Goal: Register for event/course

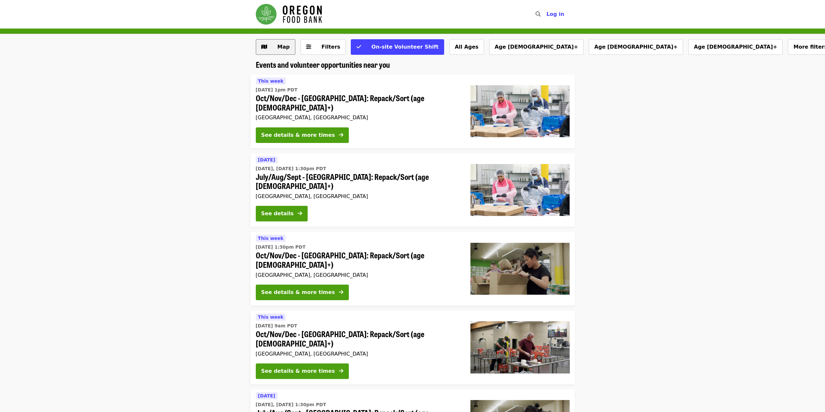
click at [280, 45] on span "Map" at bounding box center [283, 47] width 12 height 6
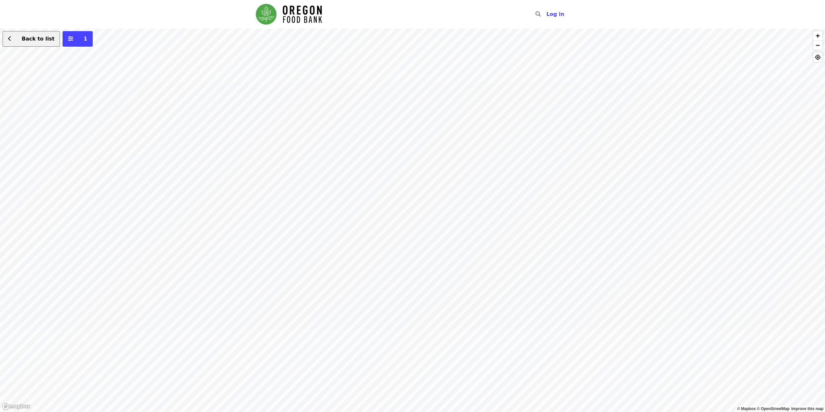
click at [14, 40] on button "Back to list" at bounding box center [31, 39] width 57 height 16
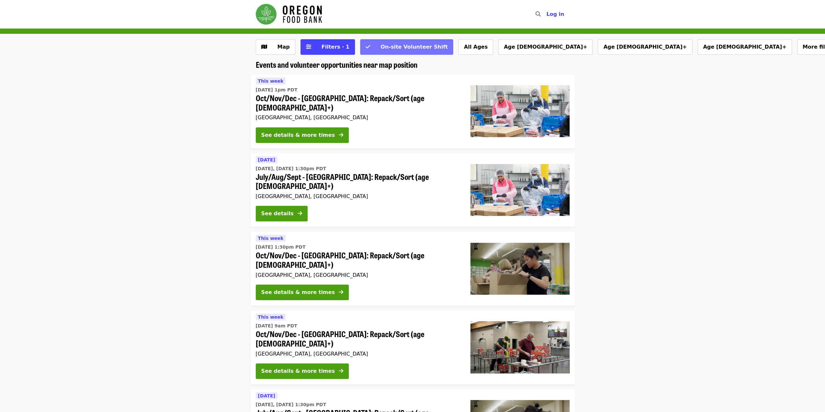
click at [375, 53] on button "On-site Volunteer Shift" at bounding box center [406, 47] width 93 height 16
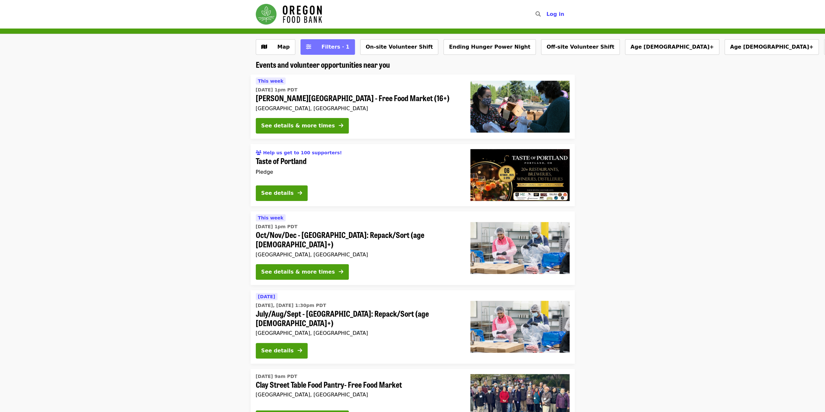
click at [317, 45] on span "Filters · 1" at bounding box center [332, 47] width 34 height 8
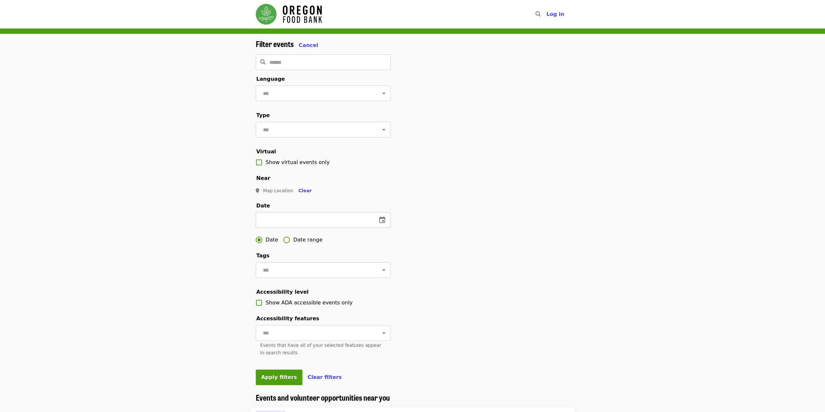
click at [382, 223] on icon "change date" at bounding box center [382, 220] width 6 height 6
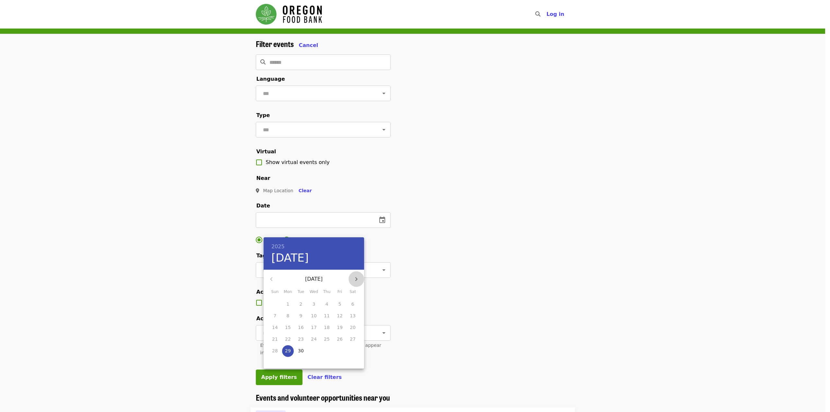
click at [358, 280] on icon "button" at bounding box center [356, 279] width 8 height 8
click at [358, 277] on icon "button" at bounding box center [356, 279] width 8 height 8
click at [354, 303] on span "1" at bounding box center [353, 304] width 12 height 6
type input "**********"
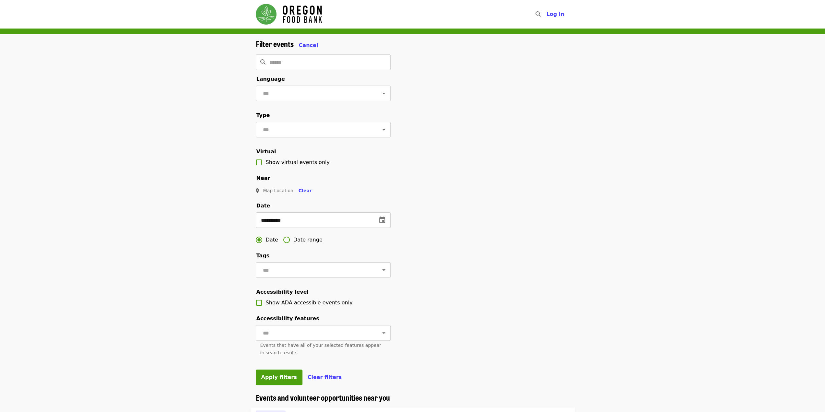
click at [307, 244] on span "Date range" at bounding box center [307, 240] width 29 height 8
click at [312, 224] on icon "change date" at bounding box center [312, 220] width 8 height 8
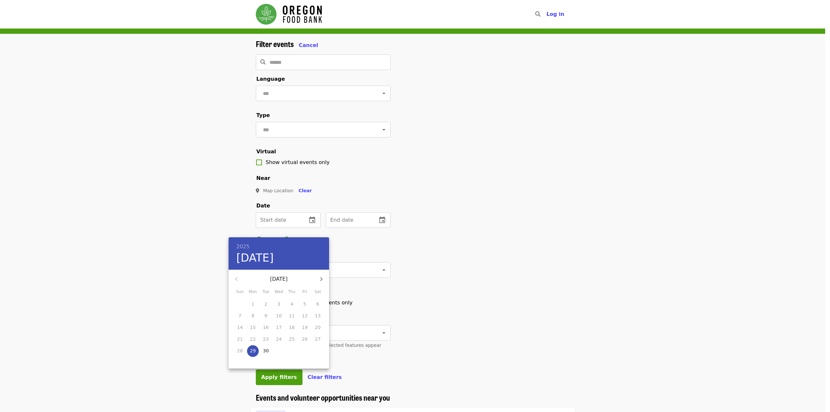
click at [323, 278] on icon "button" at bounding box center [321, 279] width 8 height 8
click at [323, 279] on icon "button" at bounding box center [321, 279] width 8 height 8
click at [254, 317] on span "3" at bounding box center [253, 315] width 12 height 6
type input "**********"
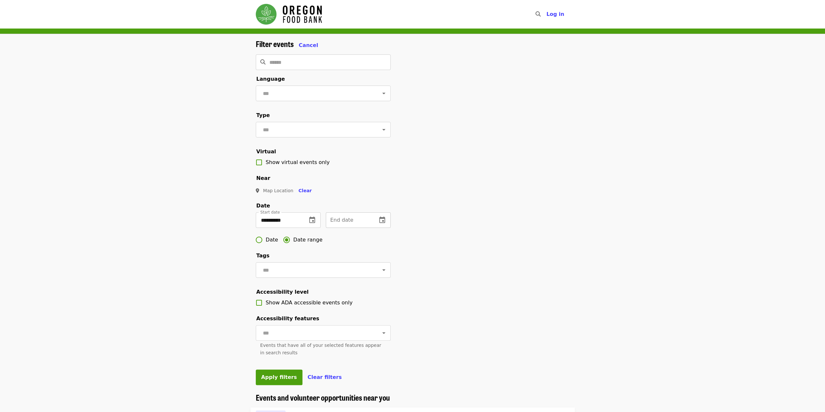
click at [384, 224] on icon "change date" at bounding box center [382, 220] width 8 height 8
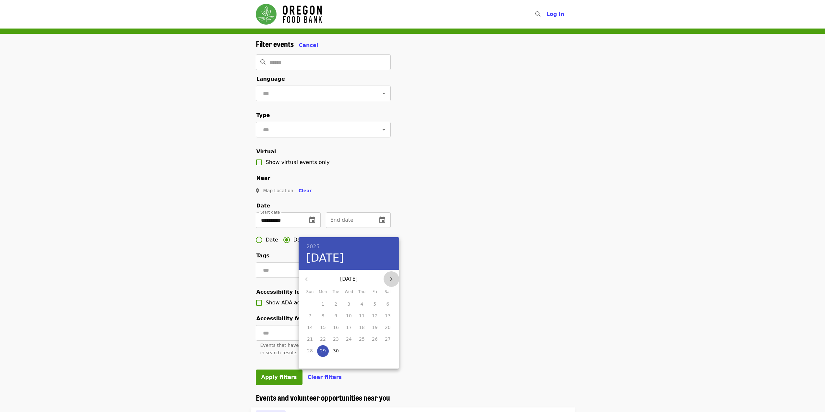
click at [392, 278] on icon "button" at bounding box center [391, 279] width 8 height 8
click at [366, 349] on span "27" at bounding box center [362, 350] width 12 height 6
type input "**********"
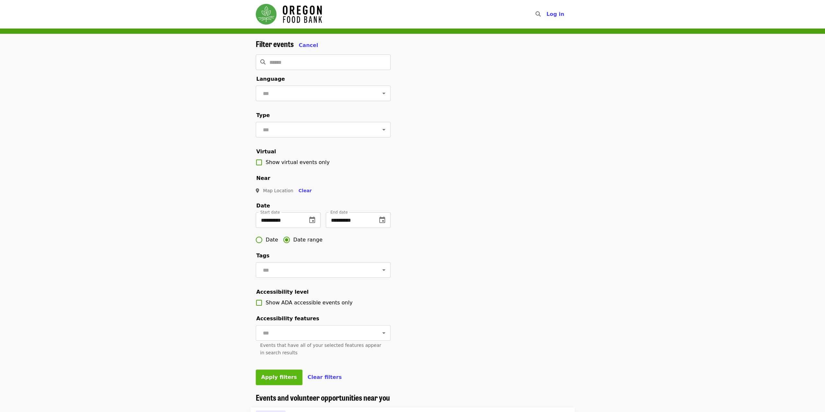
click at [273, 380] on span "Apply filters" at bounding box center [279, 377] width 36 height 6
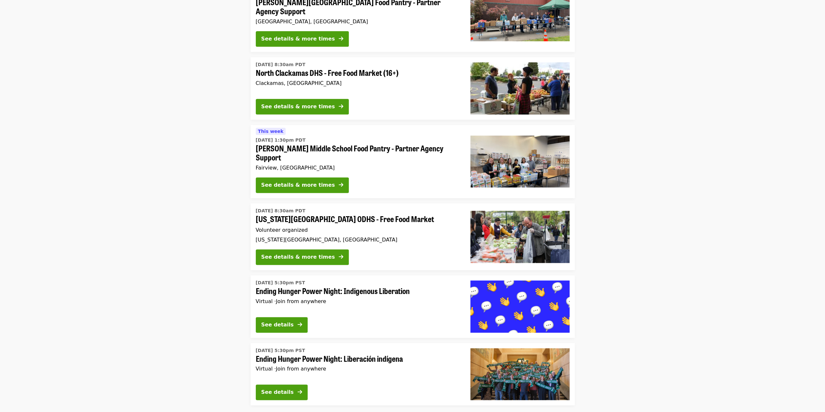
scroll to position [793, 0]
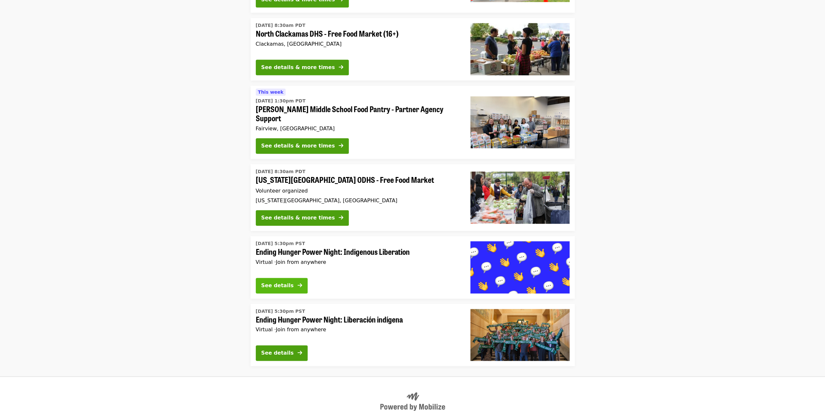
click at [281, 282] on div "See details" at bounding box center [277, 286] width 32 height 8
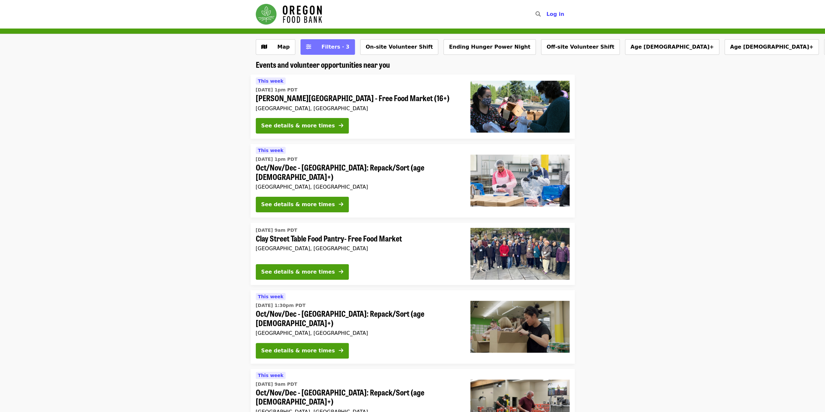
click at [326, 45] on span "Filters · 3" at bounding box center [336, 47] width 28 height 6
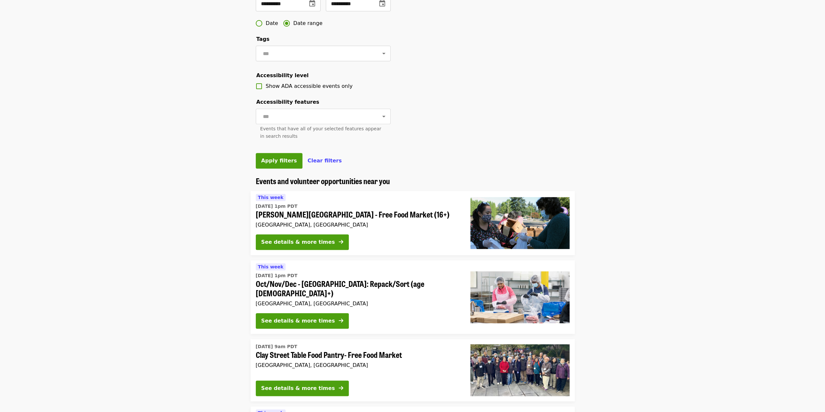
scroll to position [227, 0]
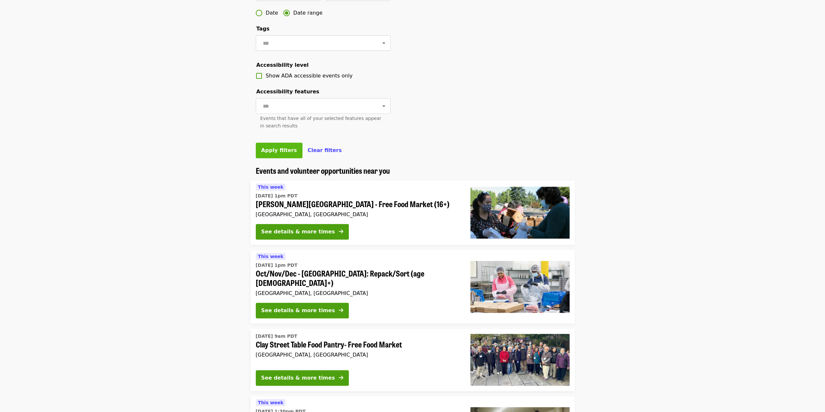
click at [275, 153] on span "Apply filters" at bounding box center [279, 150] width 36 height 6
